Goal: Task Accomplishment & Management: Manage account settings

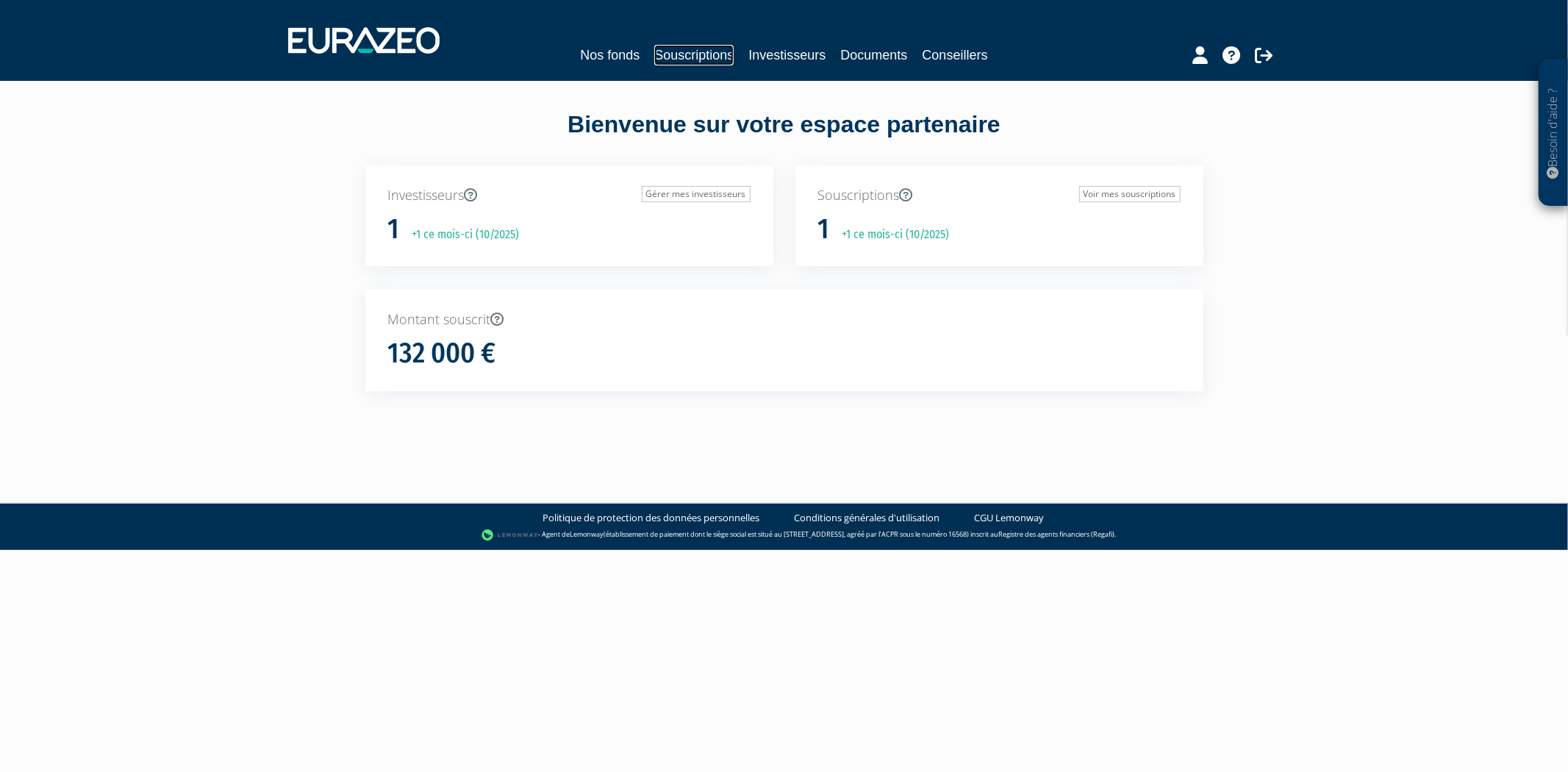
click at [725, 57] on link "Souscriptions" at bounding box center [694, 55] width 80 height 20
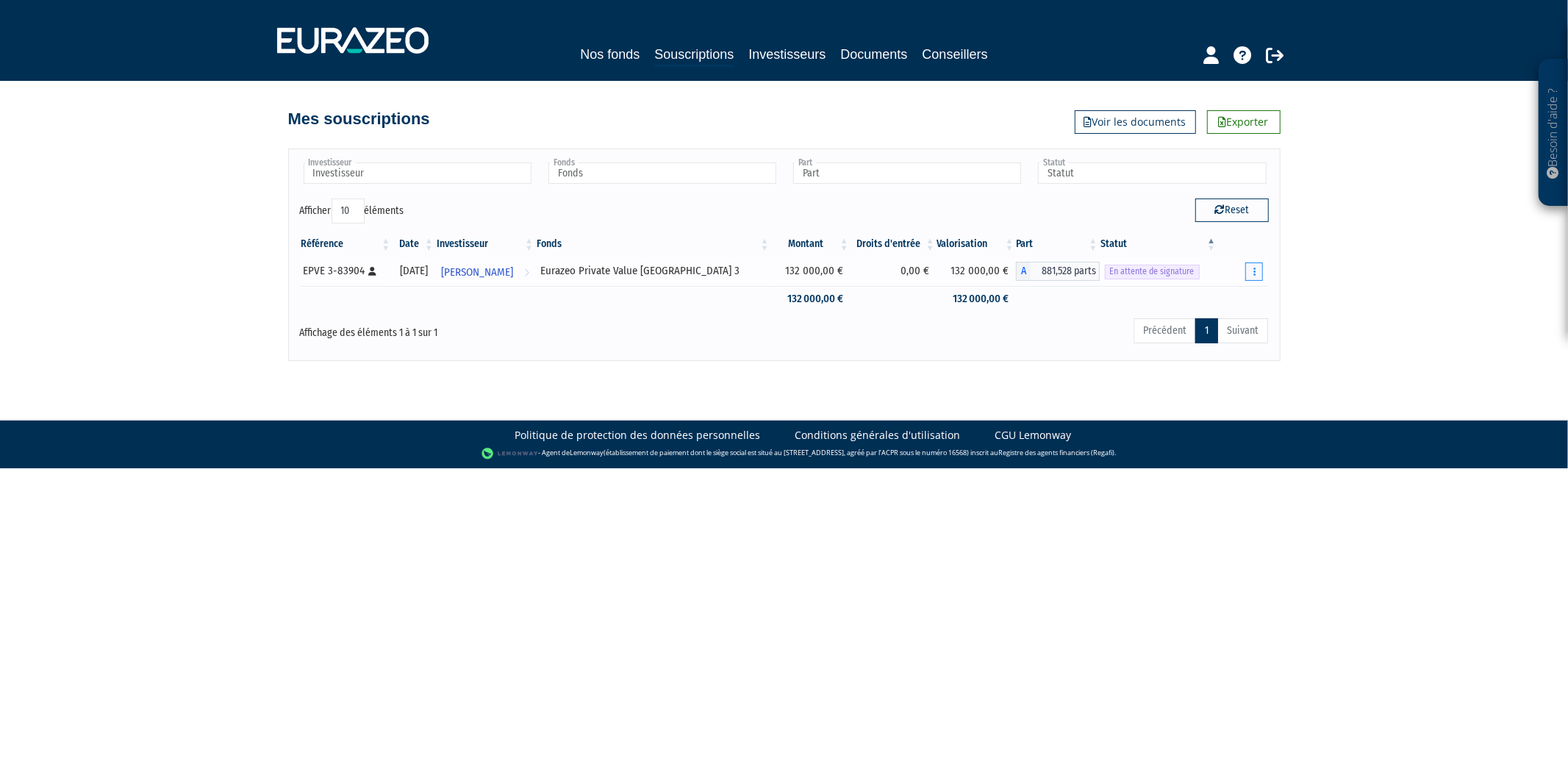
click at [1251, 268] on button "button" at bounding box center [1255, 272] width 18 height 19
click at [1229, 298] on link "Renvoyer le mail" at bounding box center [1217, 299] width 83 height 24
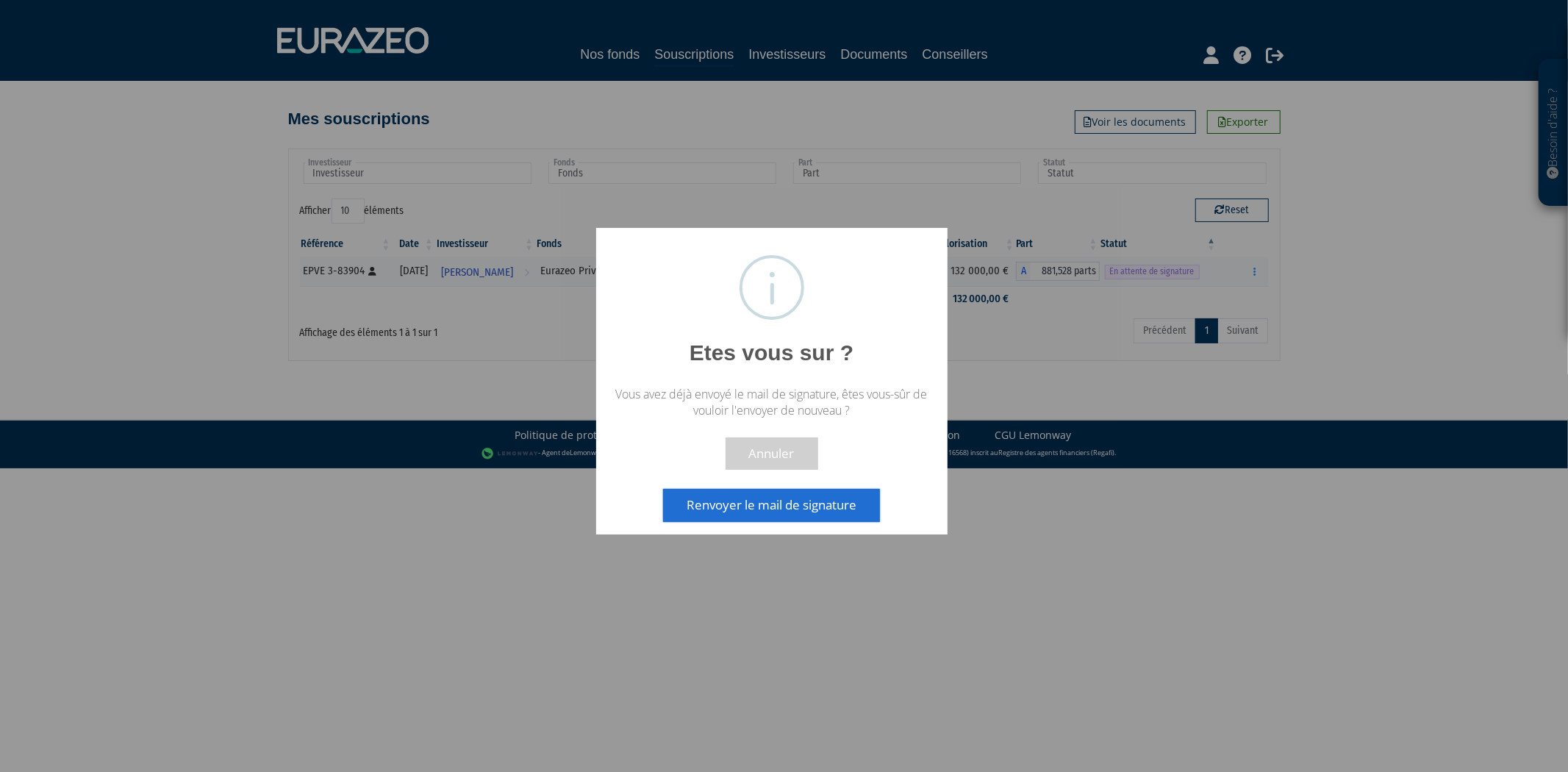
click at [1056, 515] on div at bounding box center [784, 386] width 1568 height 772
click at [803, 491] on button "Renvoyer le mail de signature" at bounding box center [771, 505] width 217 height 33
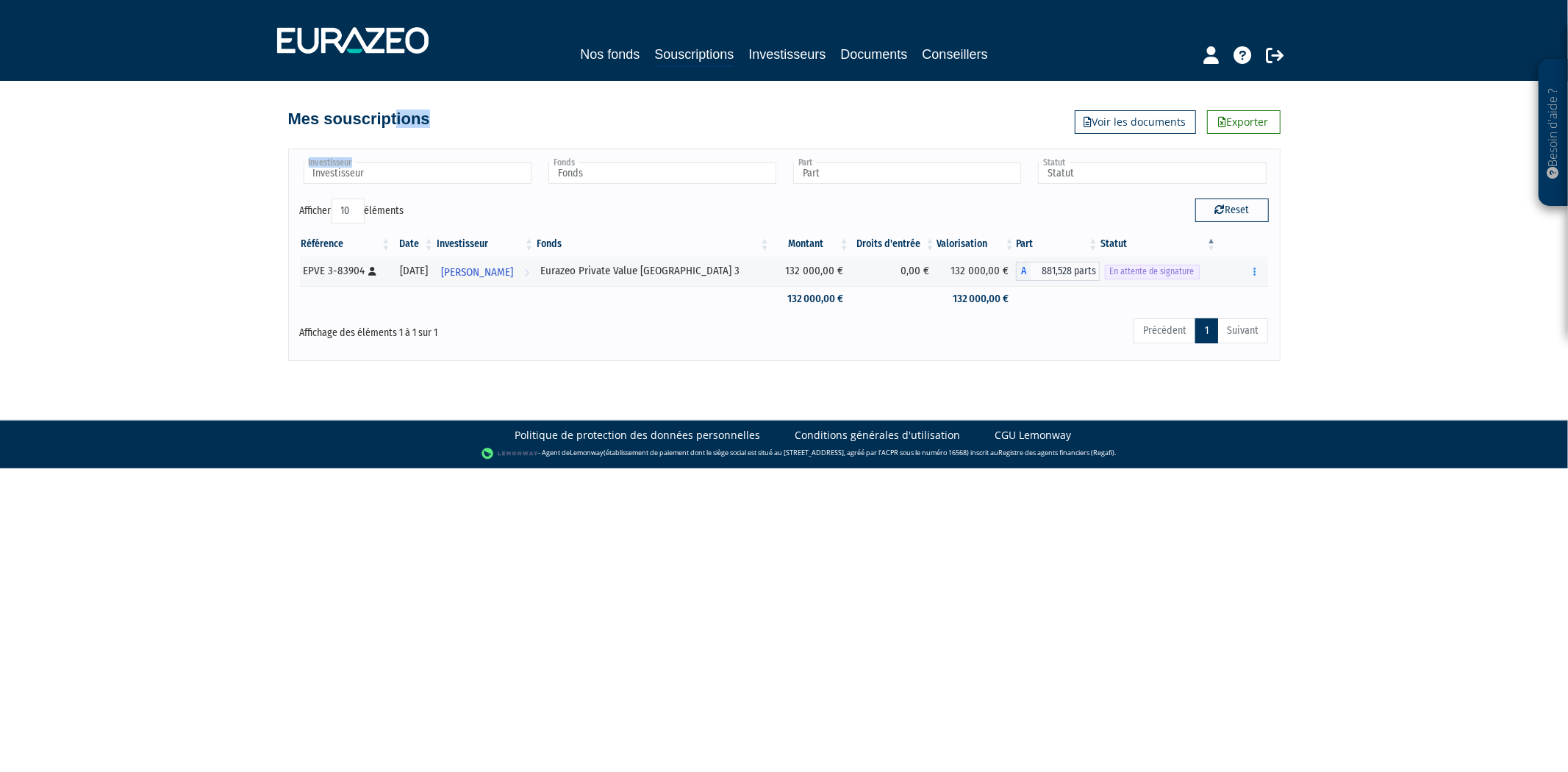
drag, startPoint x: 295, startPoint y: 111, endPoint x: 537, endPoint y: 142, distance: 244.0
click at [537, 142] on div "Besoin d'aide ? × J'ai besoin d'aide Si vous avez une question à propos du fonc…" at bounding box center [784, 181] width 1568 height 361
drag, startPoint x: 142, startPoint y: 225, endPoint x: 459, endPoint y: 12, distance: 381.9
click at [143, 224] on div "Besoin d'aide ? × J'ai besoin d'aide Si vous avez une question à propos du fonc…" at bounding box center [784, 181] width 1568 height 361
